Goal: Transaction & Acquisition: Purchase product/service

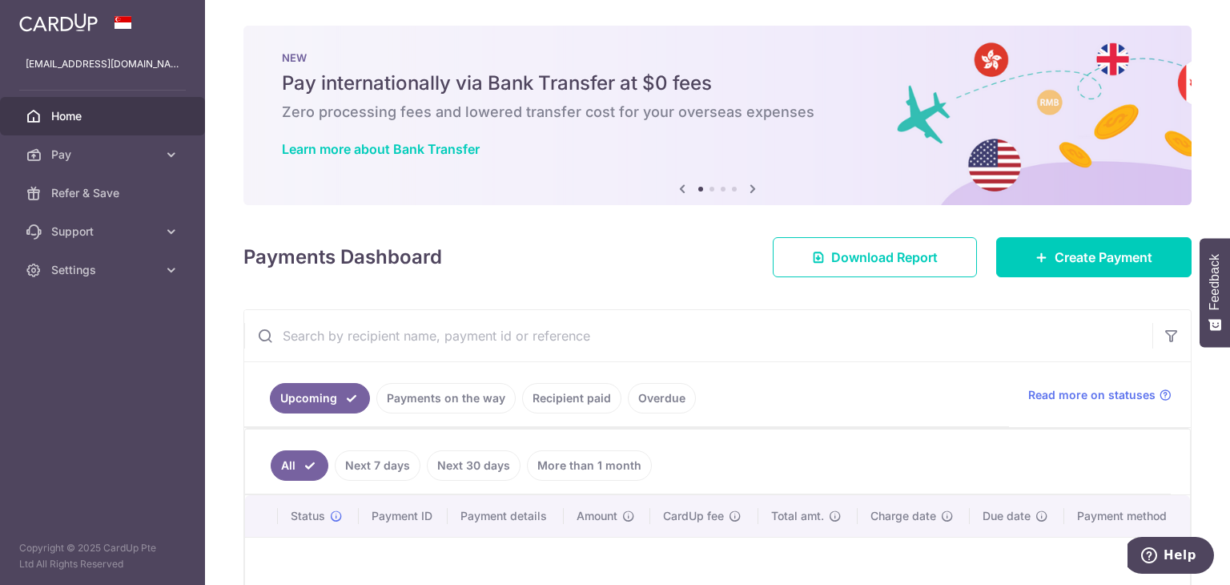
scroll to position [157, 0]
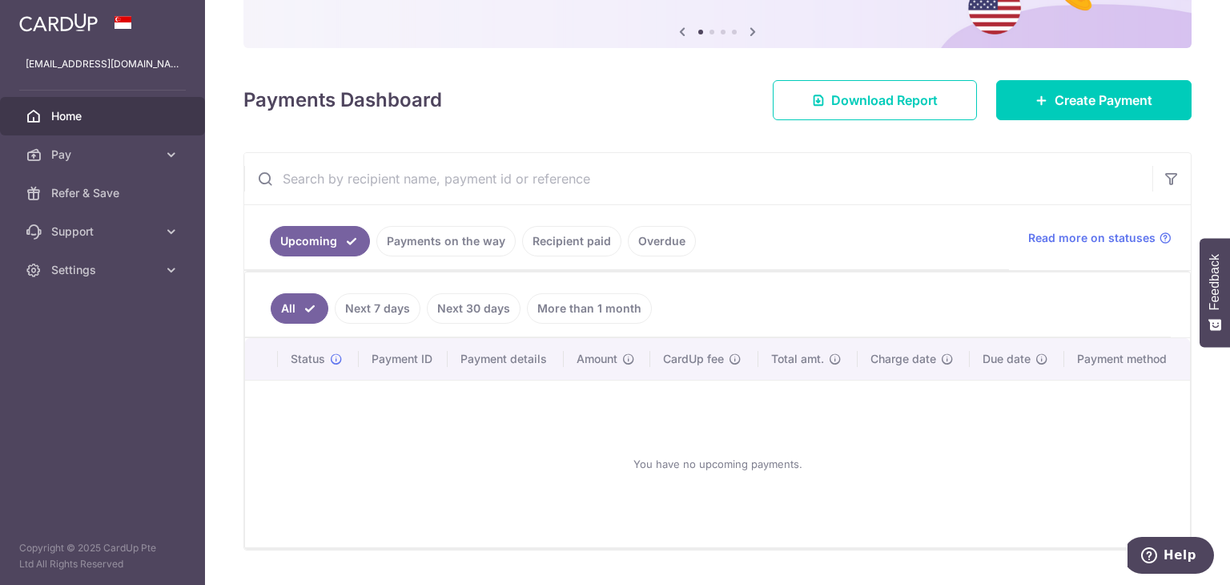
click at [586, 241] on link "Recipient paid" at bounding box center [571, 241] width 99 height 30
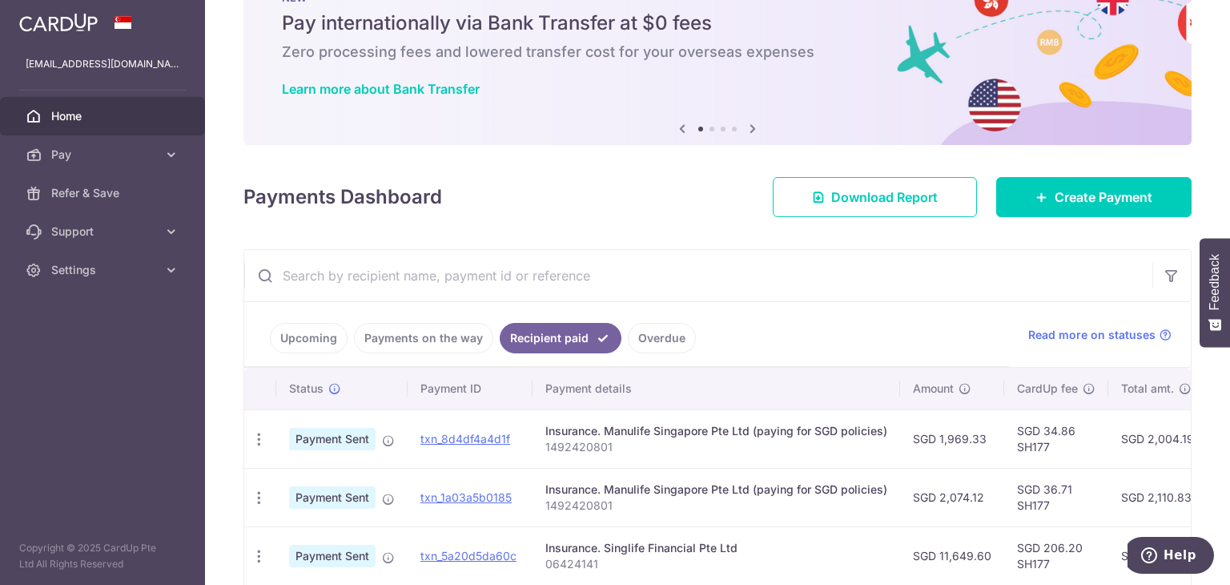
scroll to position [57, 0]
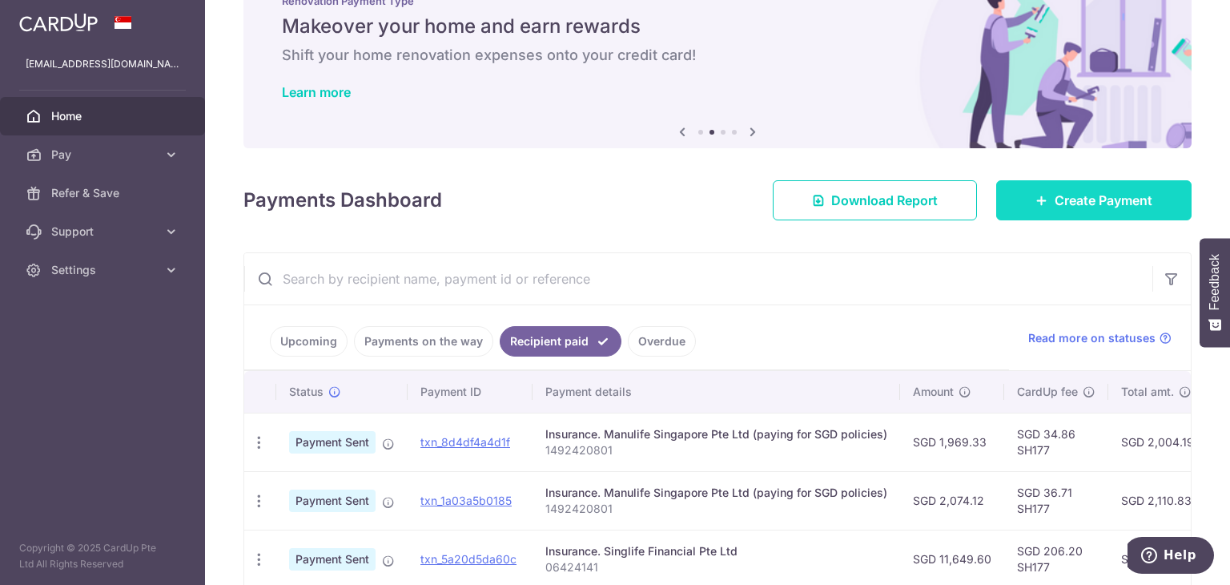
click at [1069, 209] on span "Create Payment" at bounding box center [1104, 200] width 98 height 19
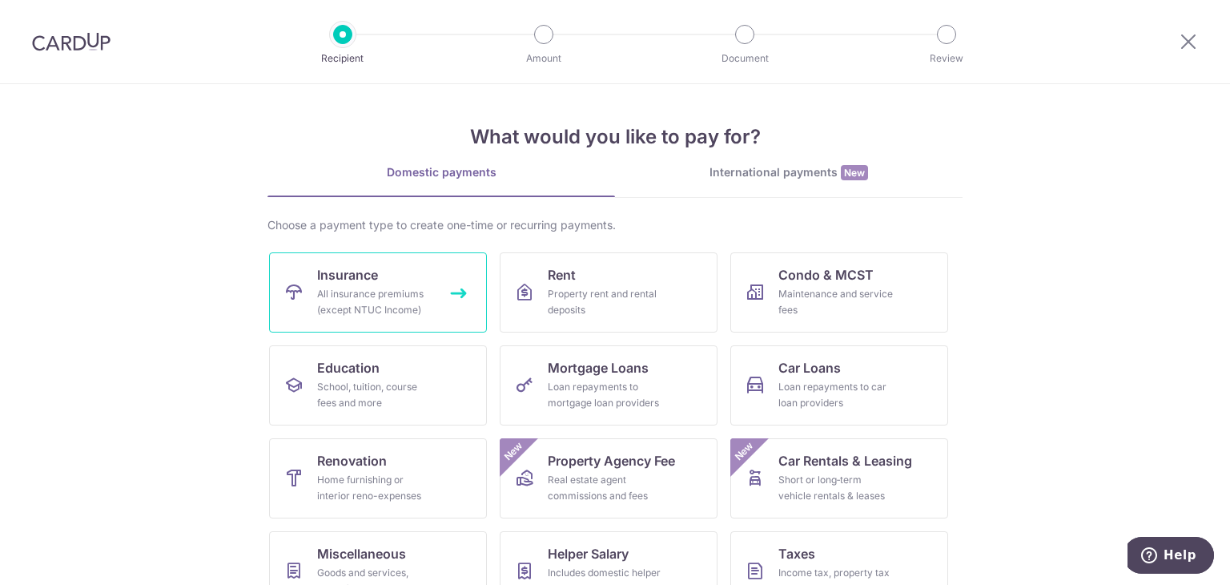
click at [400, 302] on div "All insurance premiums (except NTUC Income)" at bounding box center [374, 302] width 115 height 32
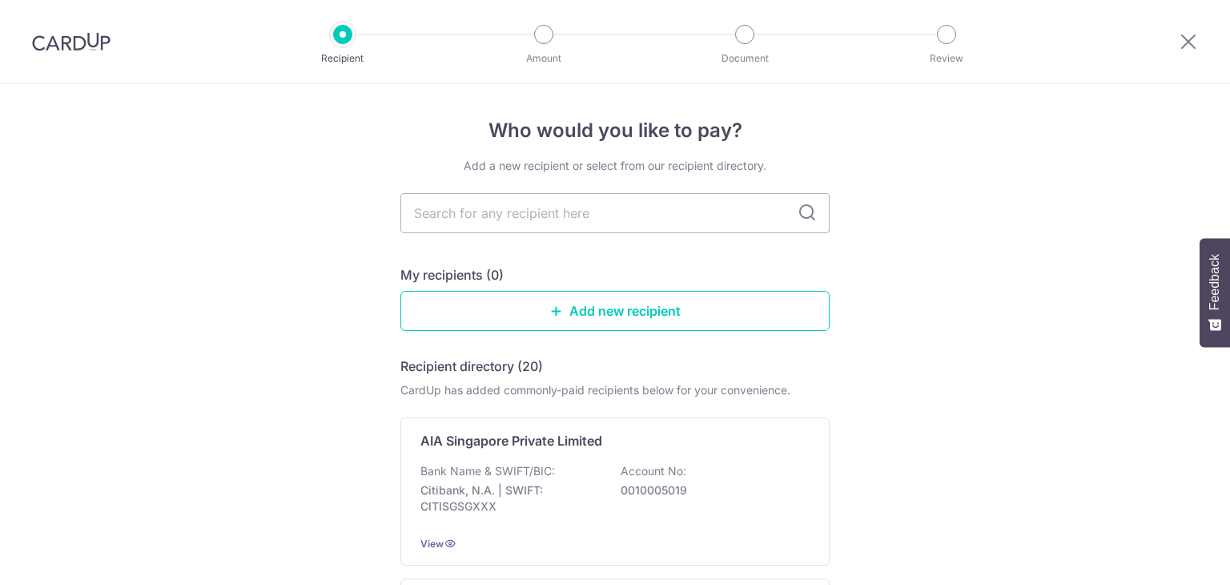
click at [473, 223] on input "text" at bounding box center [615, 213] width 429 height 40
type input "man"
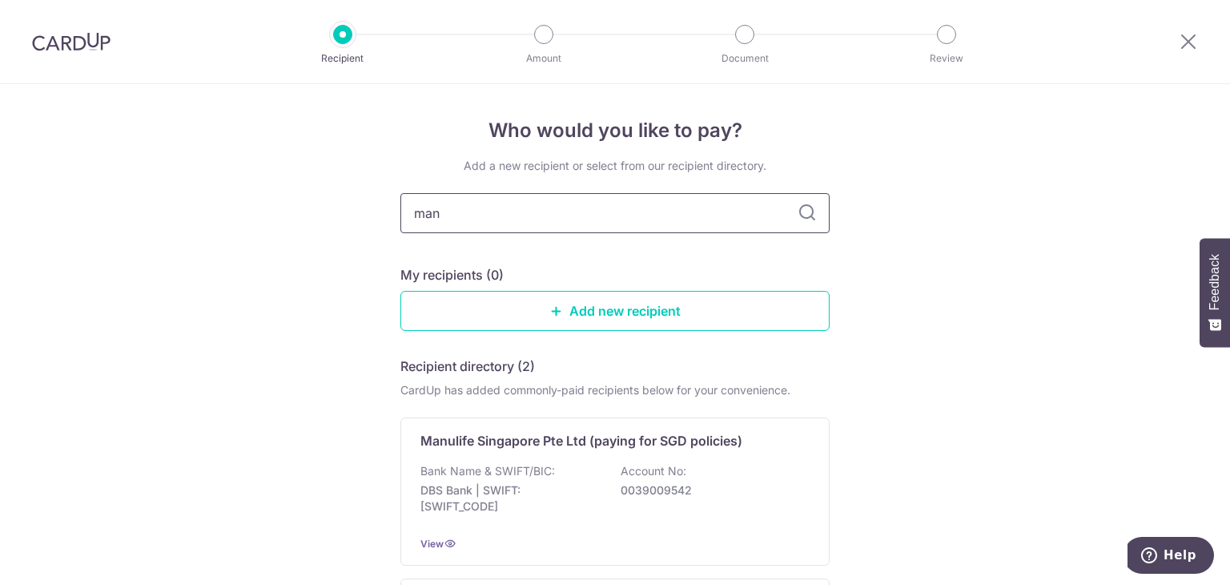
click at [590, 200] on input "man" at bounding box center [615, 213] width 429 height 40
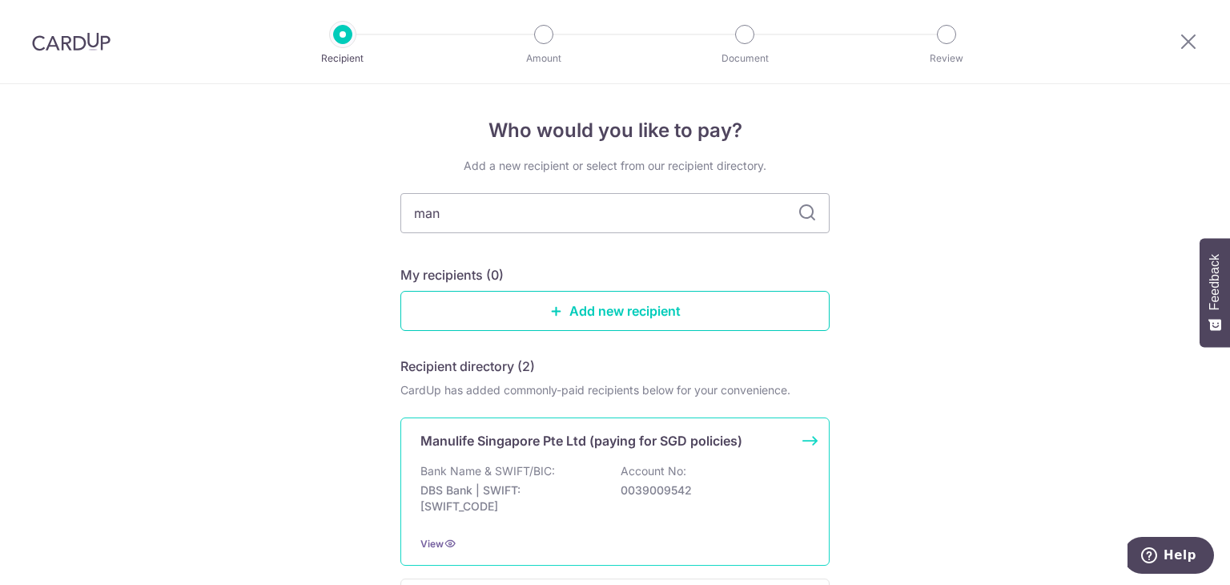
click at [580, 461] on div "Manulife Singapore Pte Ltd (paying for SGD policies) Bank Name & SWIFT/BIC: DBS…" at bounding box center [615, 491] width 429 height 148
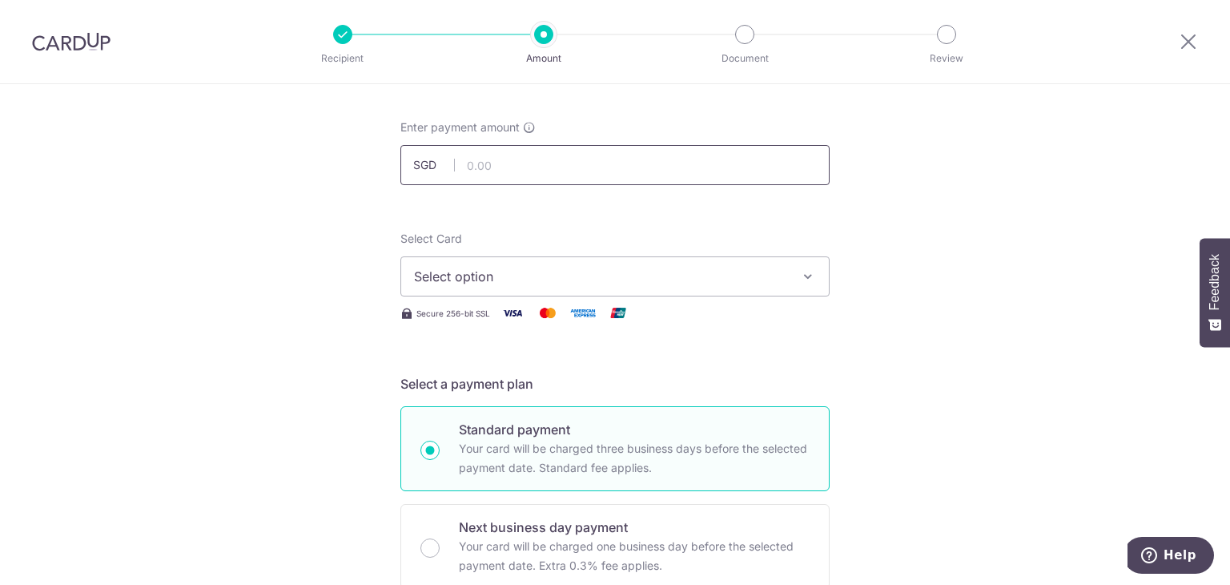
click at [476, 161] on input "text" at bounding box center [615, 165] width 429 height 40
type input "2,074.12"
click at [423, 272] on span "Select option" at bounding box center [600, 276] width 373 height 19
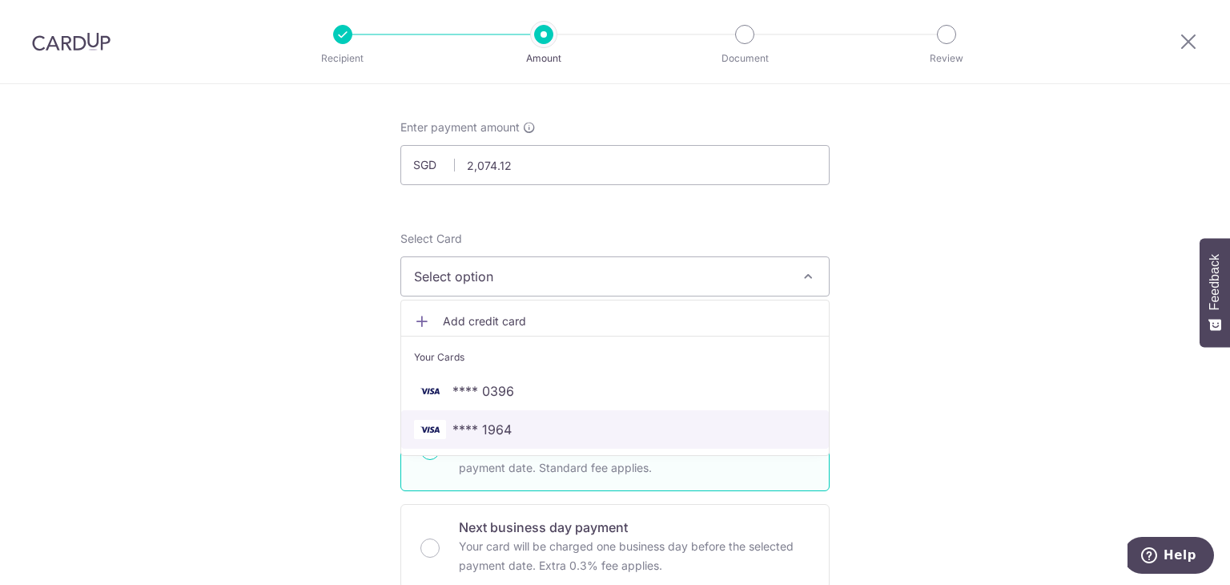
click at [468, 413] on link "**** 1964" at bounding box center [615, 429] width 428 height 38
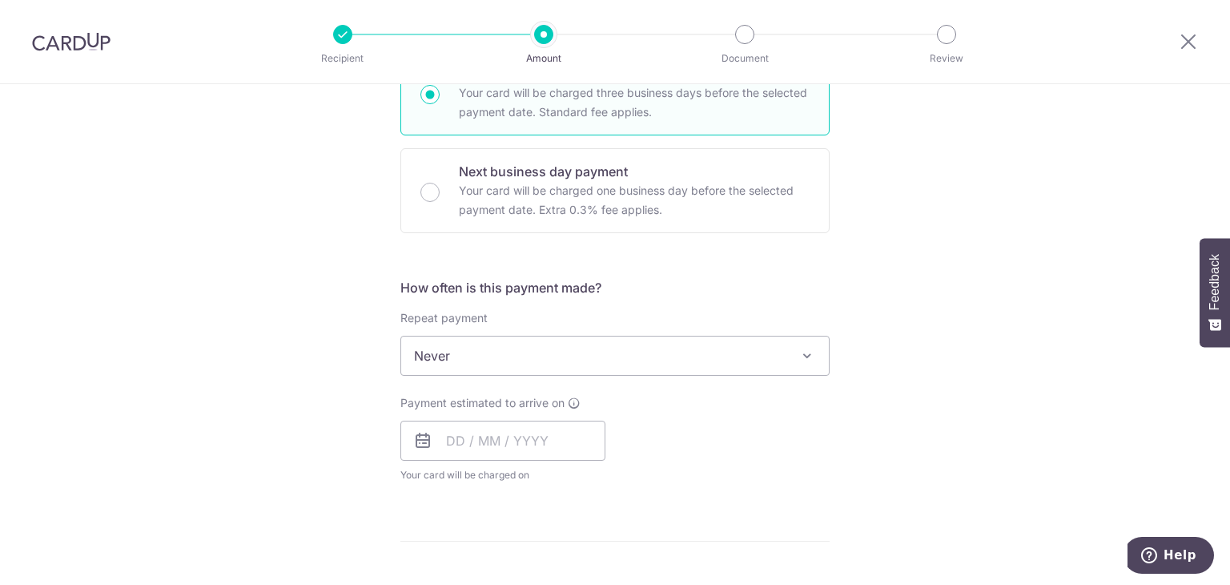
scroll to position [429, 0]
click at [524, 440] on input "text" at bounding box center [503, 437] width 205 height 40
click at [589, 546] on link "5" at bounding box center [594, 551] width 26 height 26
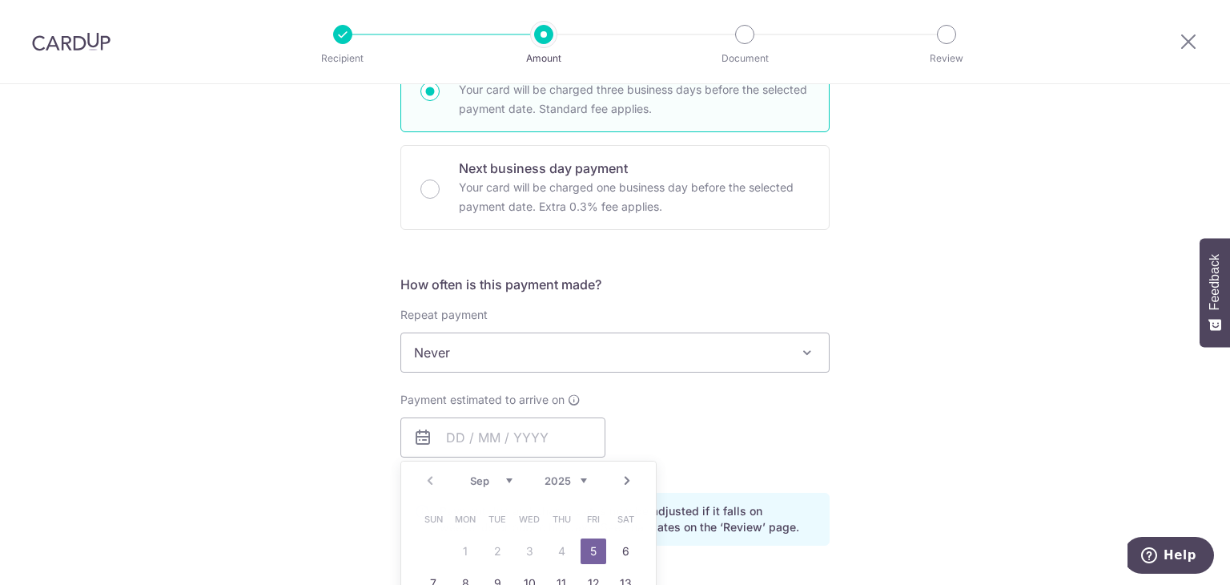
type input "05/09/2025"
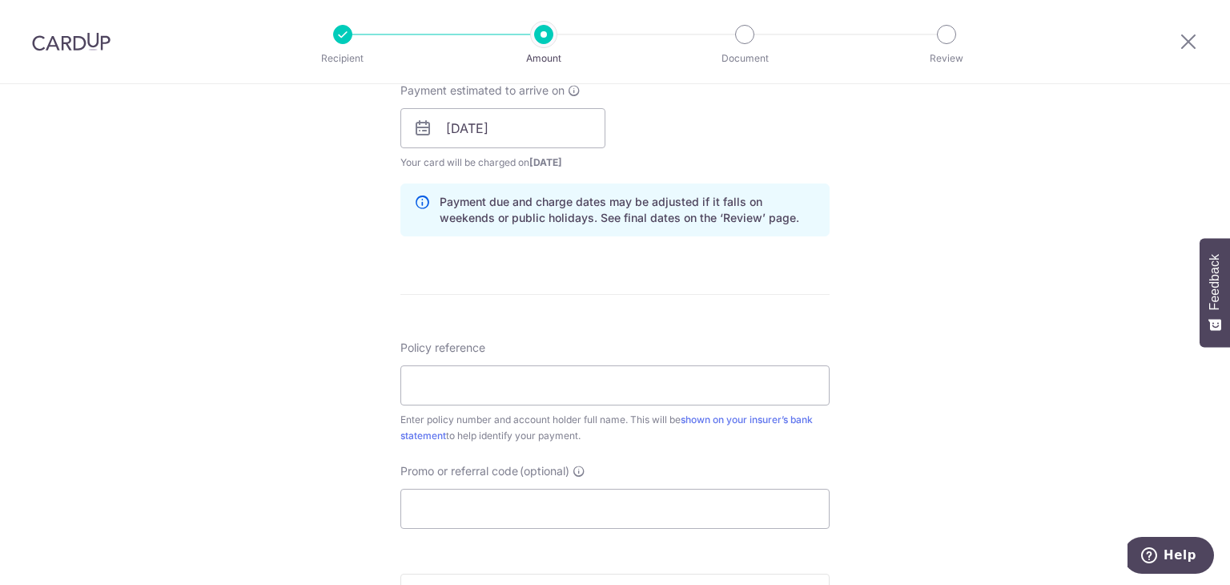
scroll to position [739, 0]
click at [647, 401] on input "Policy reference" at bounding box center [615, 384] width 429 height 40
click at [445, 375] on input "14924" at bounding box center [615, 384] width 429 height 40
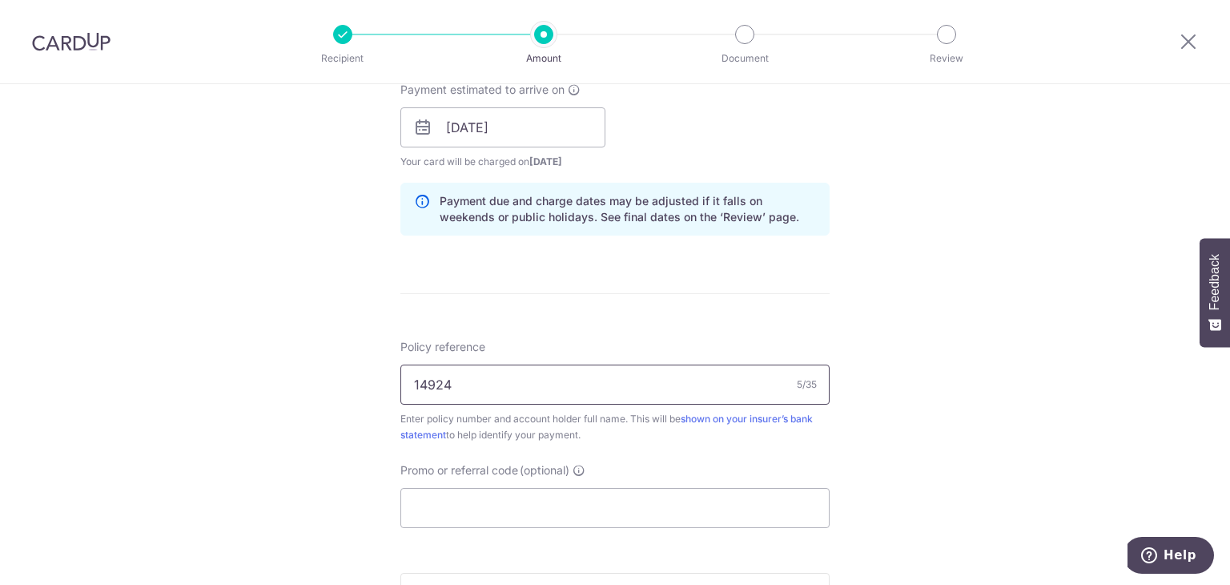
paste input "20827"
type input "1492420827"
click at [929, 417] on div "Tell us more about your payment Enter payment amount SGD 2,074.12 2074.12 Selec…" at bounding box center [615, 102] width 1230 height 1515
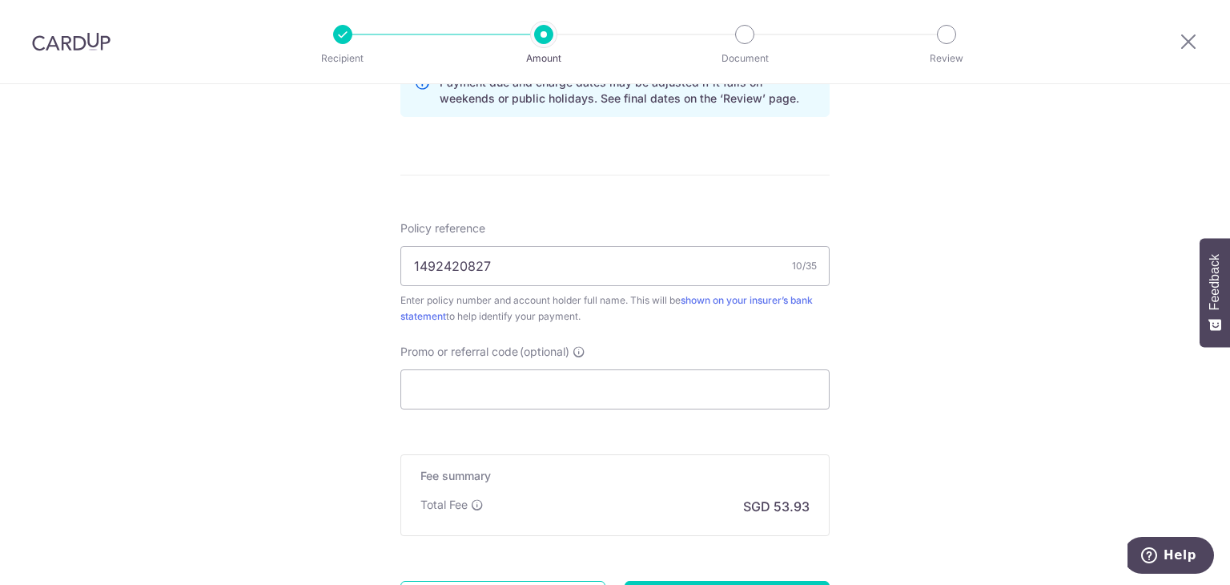
scroll to position [864, 0]
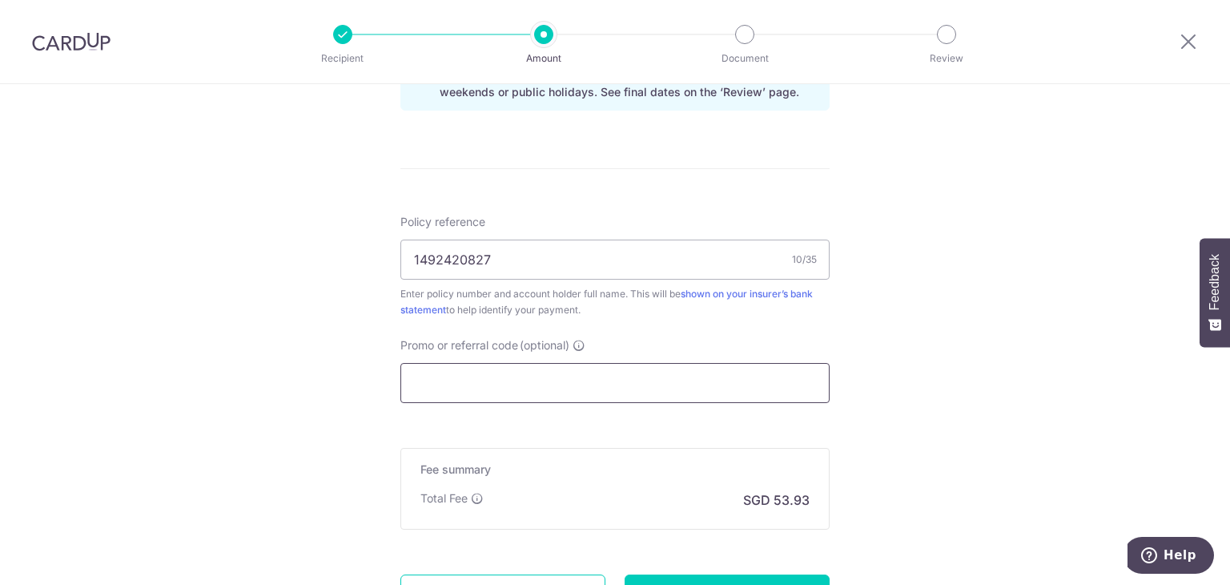
click at [629, 389] on input "Promo or referral code (optional)" at bounding box center [615, 383] width 429 height 40
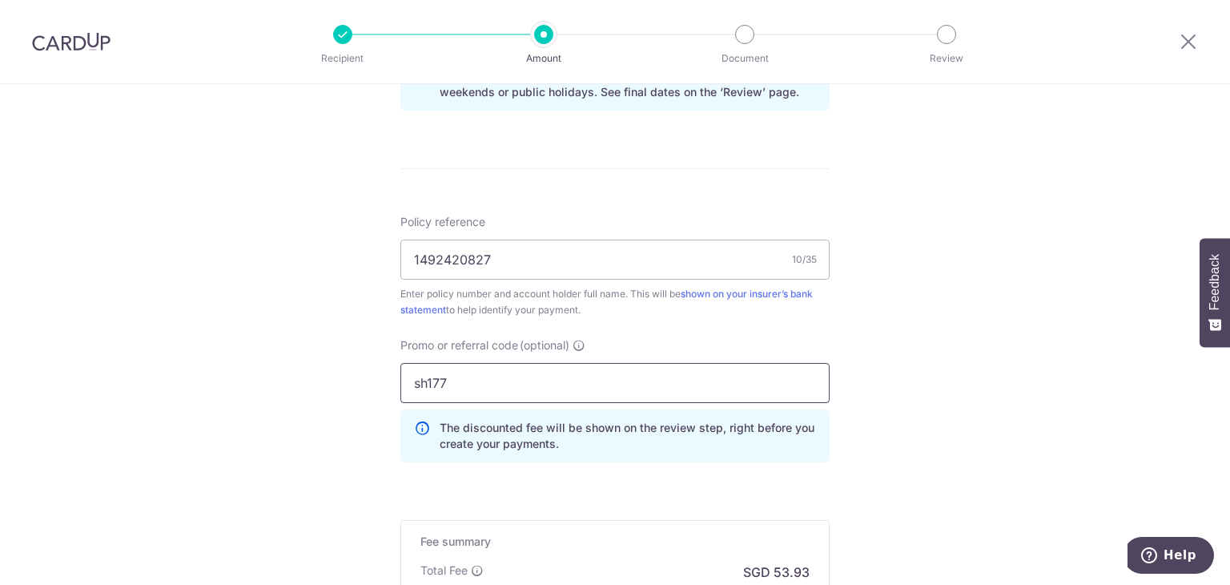
type input "sh177"
click at [943, 384] on div "Tell us more about your payment Enter payment amount SGD 2,074.12 2074.12 Selec…" at bounding box center [615, 13] width 1230 height 1587
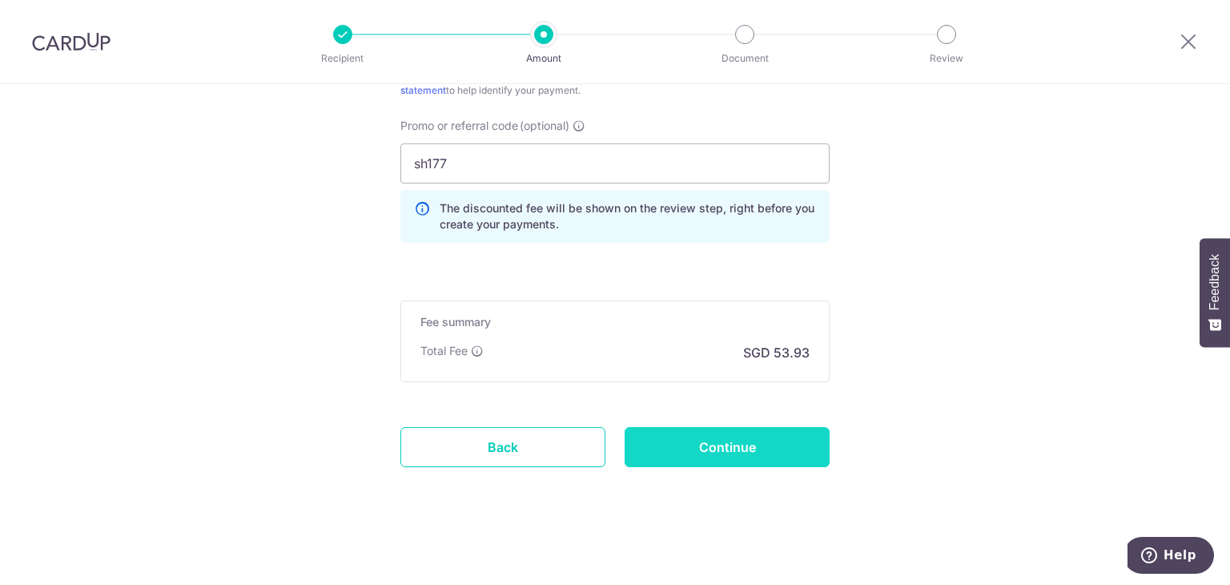
click at [725, 453] on input "Continue" at bounding box center [727, 447] width 205 height 40
type input "Create Schedule"
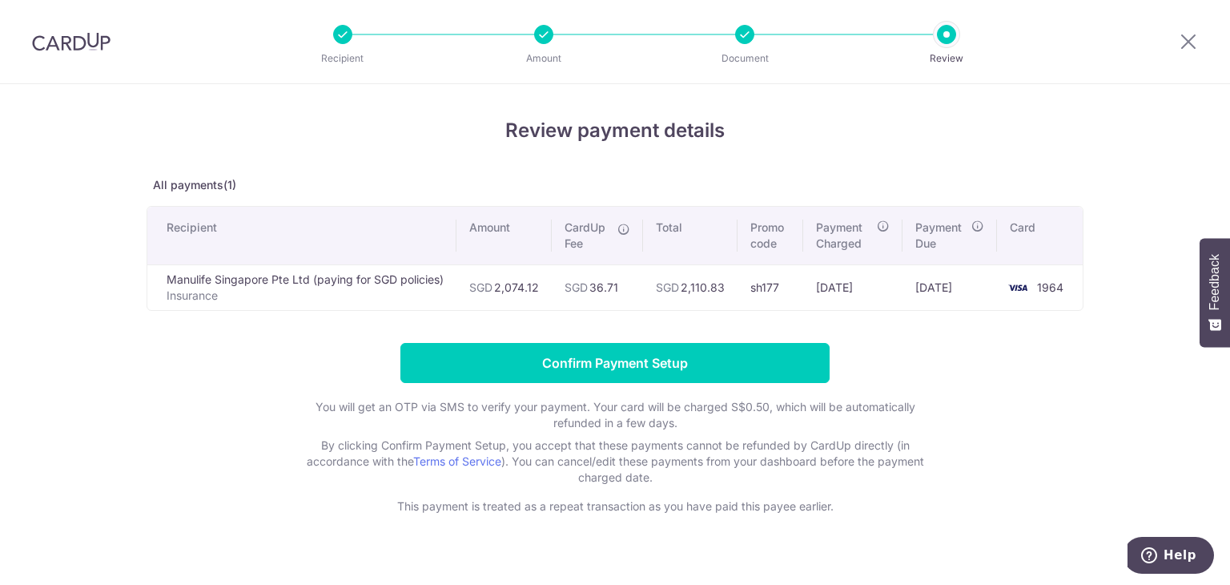
scroll to position [23, 0]
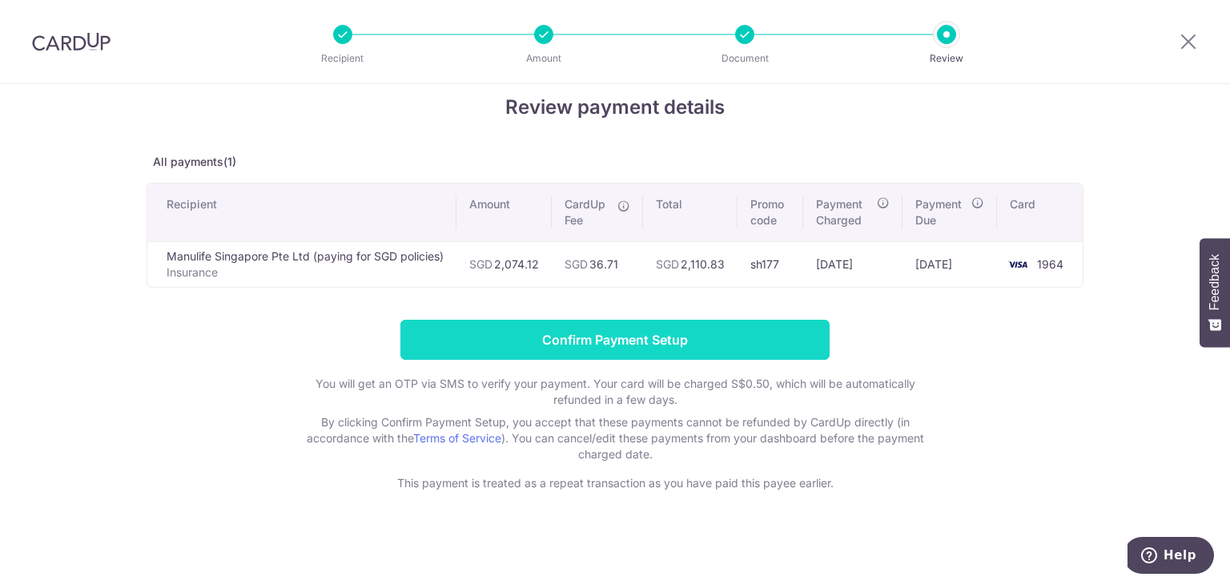
click at [637, 334] on input "Confirm Payment Setup" at bounding box center [615, 340] width 429 height 40
